Goal: Check status

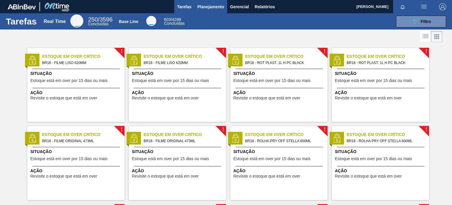
click at [208, 9] on span "Planejamento" at bounding box center [211, 6] width 27 height 7
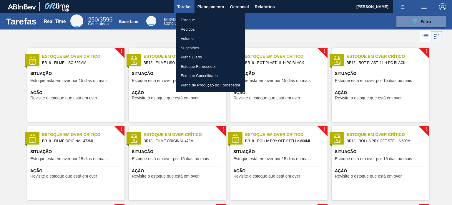
click at [191, 29] on li "Pedidos" at bounding box center [210, 29] width 69 height 9
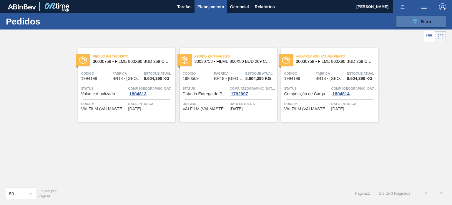
click at [429, 18] on div "089F7B8B-B2A5-4AFE-B5C0-19BA573D28AC Filtro" at bounding box center [422, 21] width 20 height 7
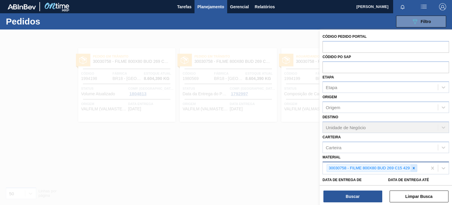
click at [414, 166] on icon at bounding box center [414, 168] width 4 height 4
click at [415, 167] on div "Material" at bounding box center [380, 167] width 115 height 9
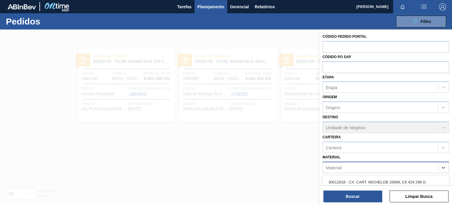
paste input "20005647"
type input "20005647"
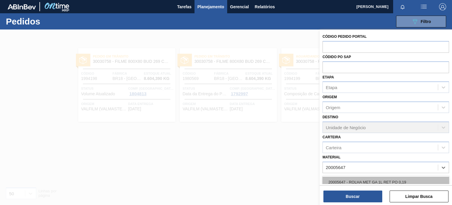
click at [410, 181] on div "20005647 - ROLHA MET GA 1L RET PO 0,19" at bounding box center [386, 181] width 127 height 11
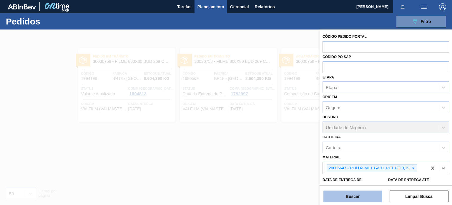
click at [359, 196] on button "Buscar" at bounding box center [352, 196] width 59 height 12
